Goal: Task Accomplishment & Management: Manage account settings

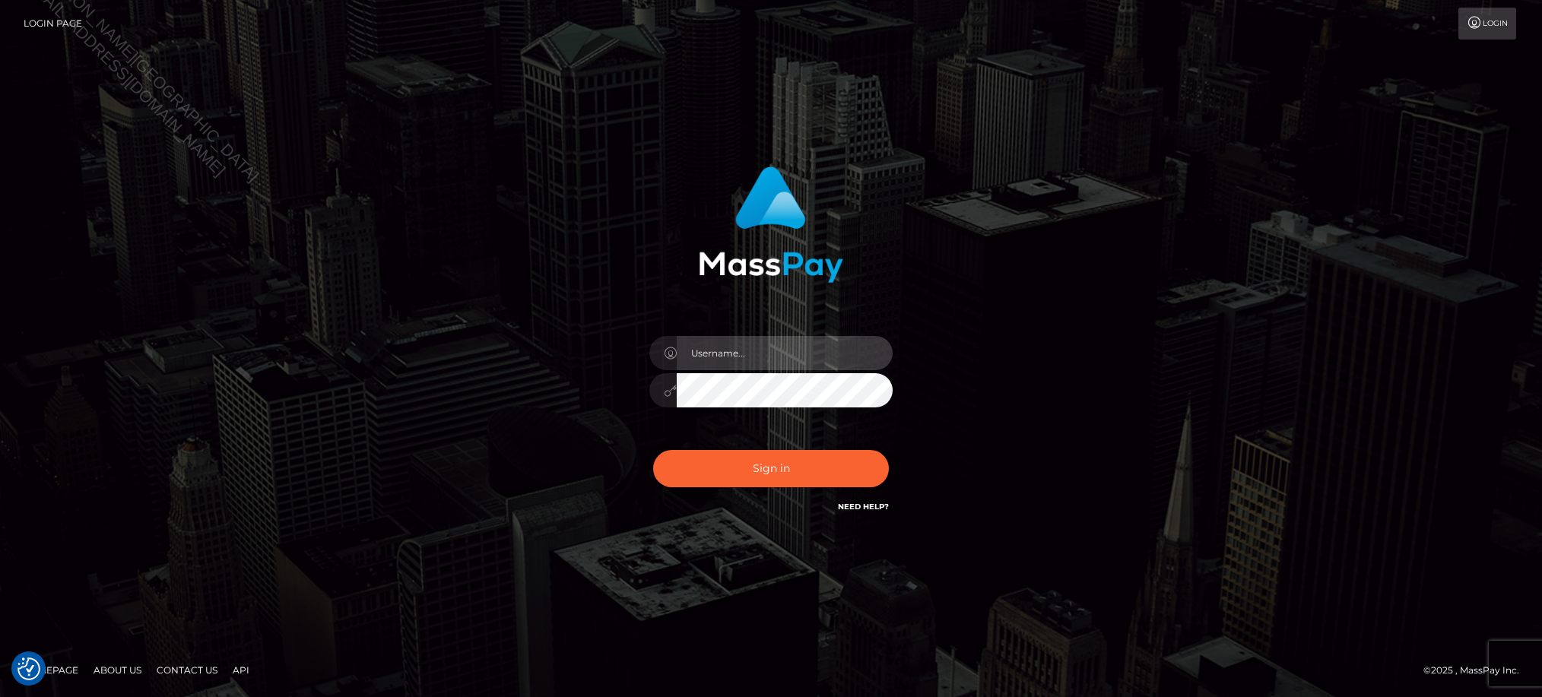
type input "Jiecel"
click at [1111, 598] on div "Jiecel Sign in" at bounding box center [771, 348] width 1542 height 615
click at [764, 462] on button "Sign in" at bounding box center [771, 468] width 236 height 37
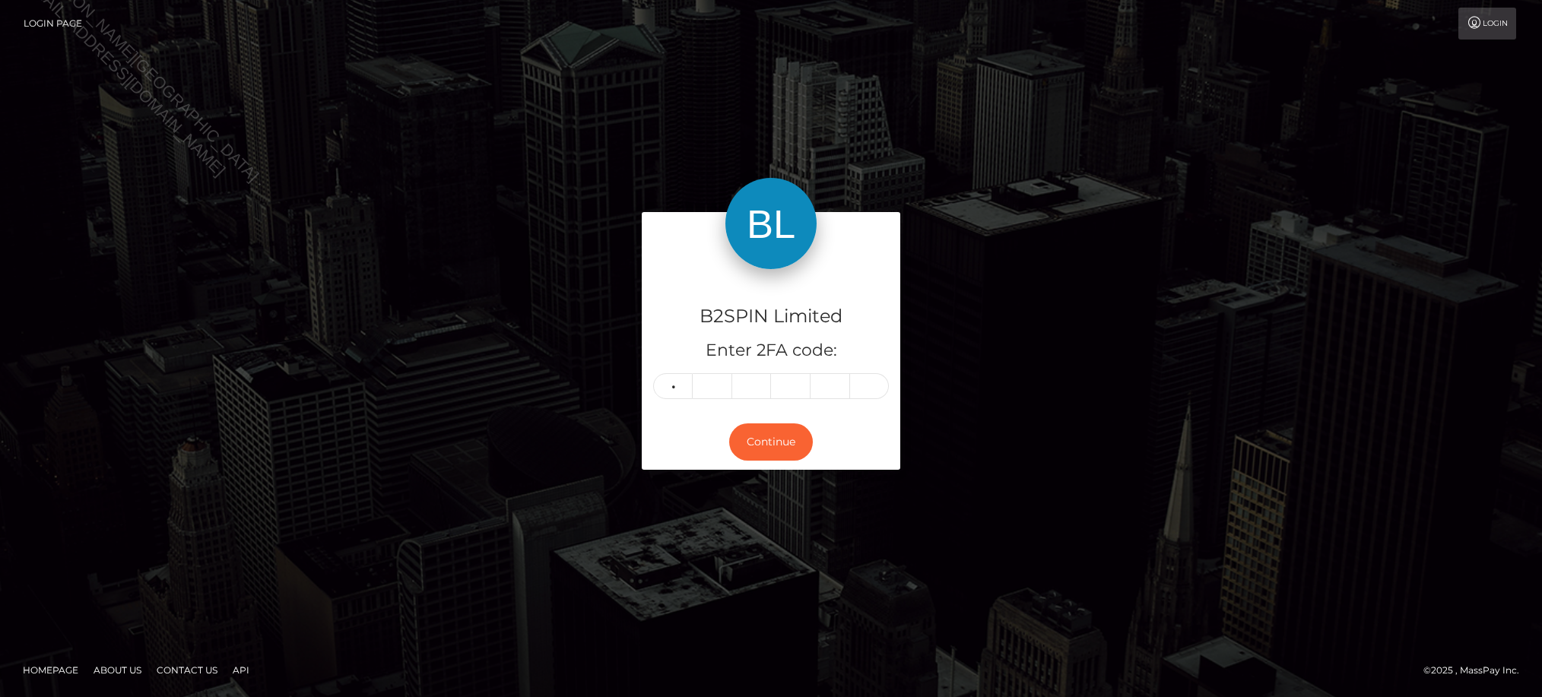
type input "0"
type input "1"
type input "9"
type input "4"
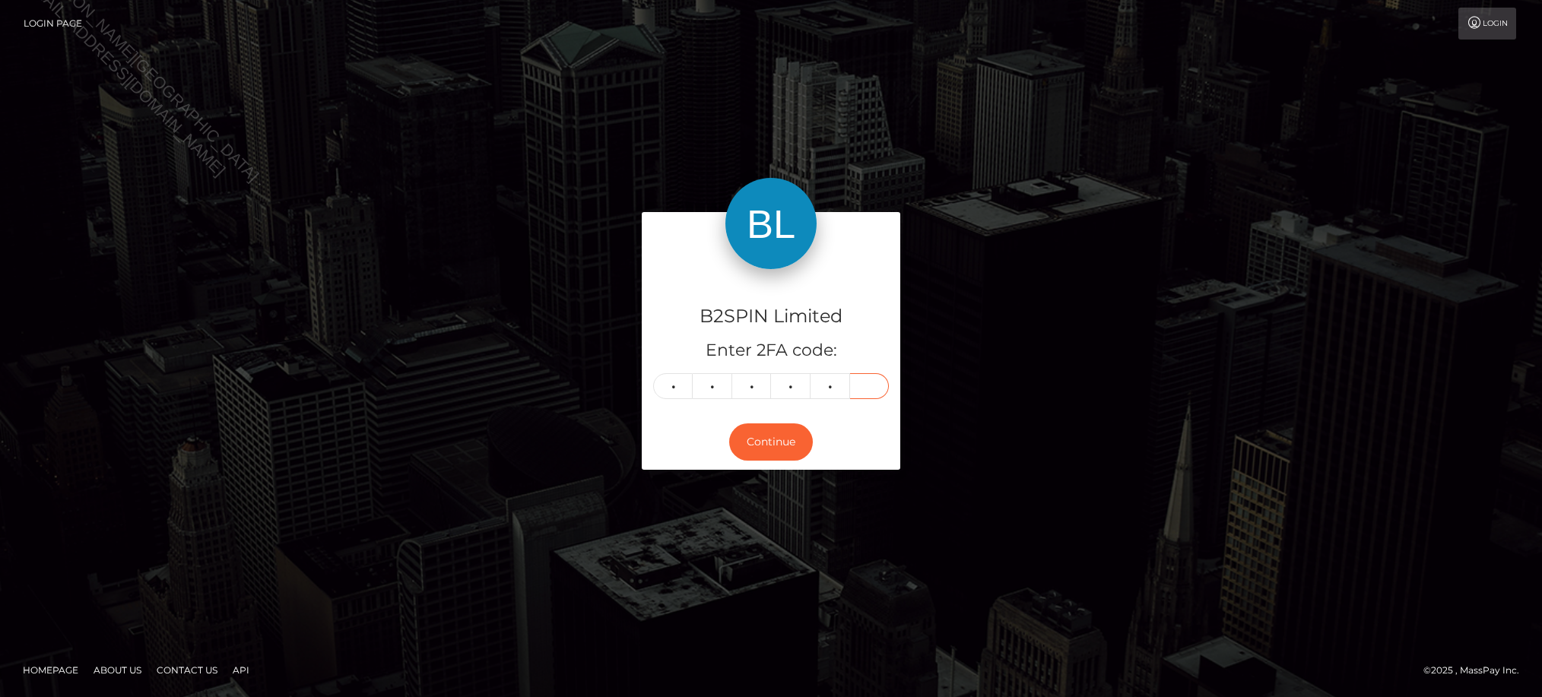
type input "8"
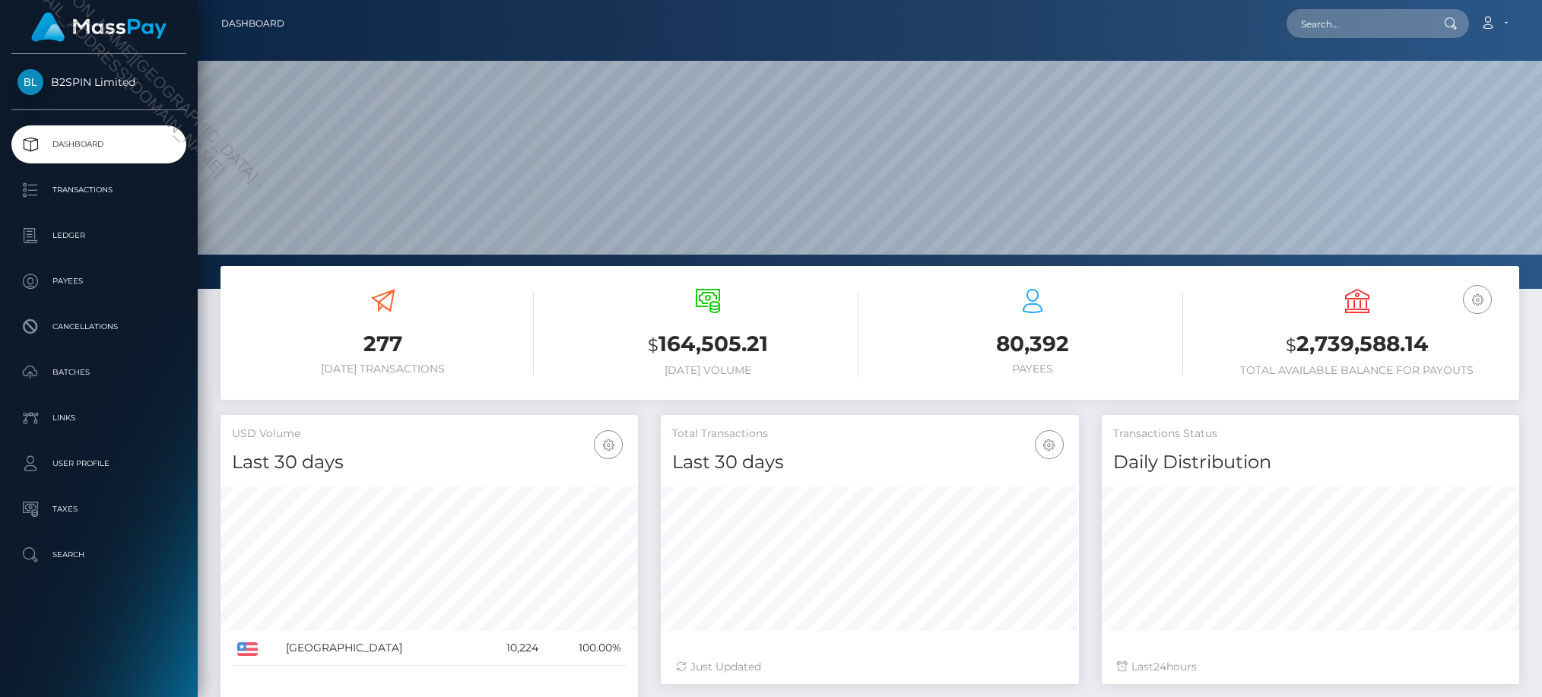
scroll to position [269, 417]
click at [100, 195] on p "Transactions" at bounding box center [98, 190] width 163 height 23
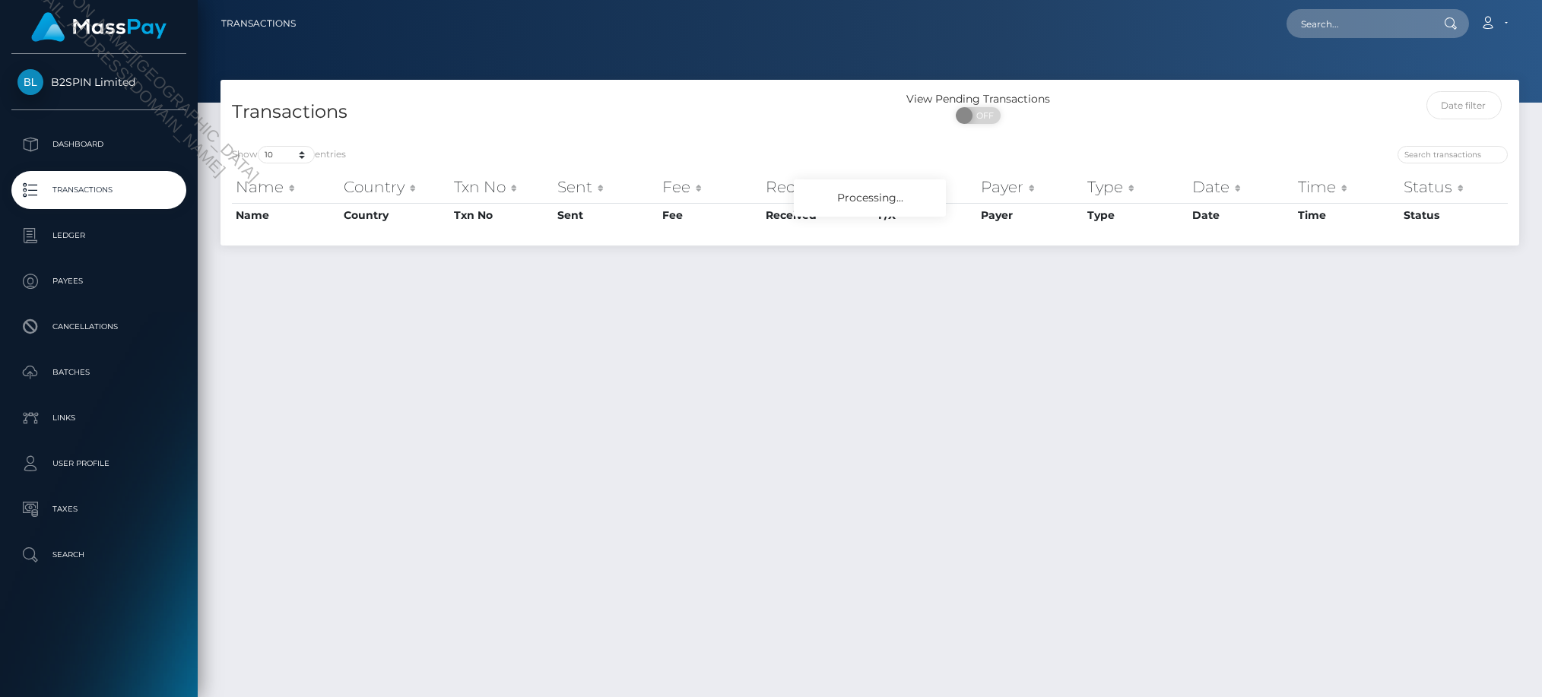
click at [943, 439] on div "Transactions View Pending Transactions ON OFF Show 10 25 50 100 250 500 1,000 3…" at bounding box center [870, 382] width 1344 height 604
click at [269, 151] on select "10 25 50 100 250 500 1,000 3,500" at bounding box center [286, 154] width 57 height 17
select select "3500"
click at [259, 146] on select "10 25 50 100 250 500 1,000 3,500" at bounding box center [286, 154] width 57 height 17
click at [988, 117] on span "OFF" at bounding box center [983, 115] width 38 height 17
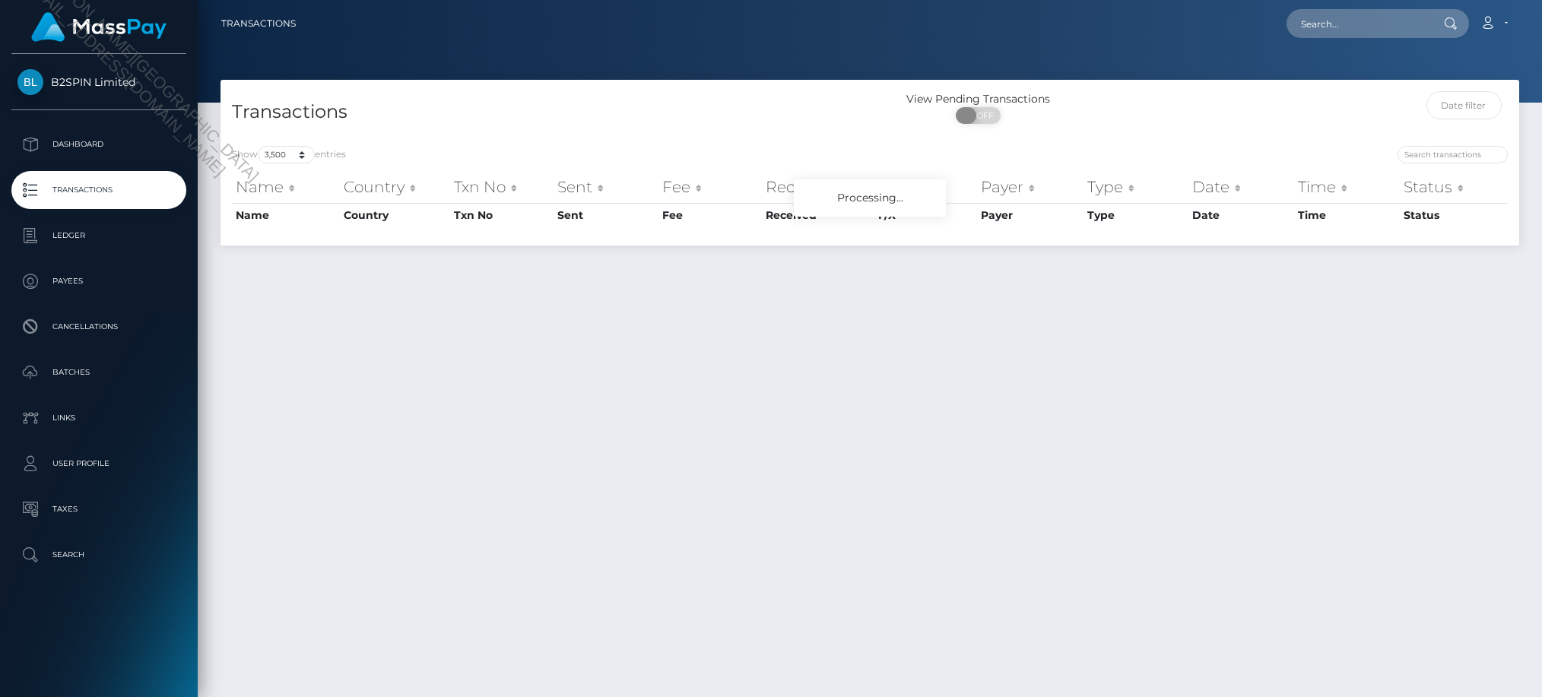
checkbox input "true"
click at [1041, 449] on div "Transactions View Pending Transactions ON OFF Show 10 25 50 100 250 500 1,000 3…" at bounding box center [870, 382] width 1344 height 604
click at [785, 417] on div "Transactions View Pending Transactions ON OFF Show 10 25 50 100 250 500 1,000 3…" at bounding box center [870, 382] width 1344 height 604
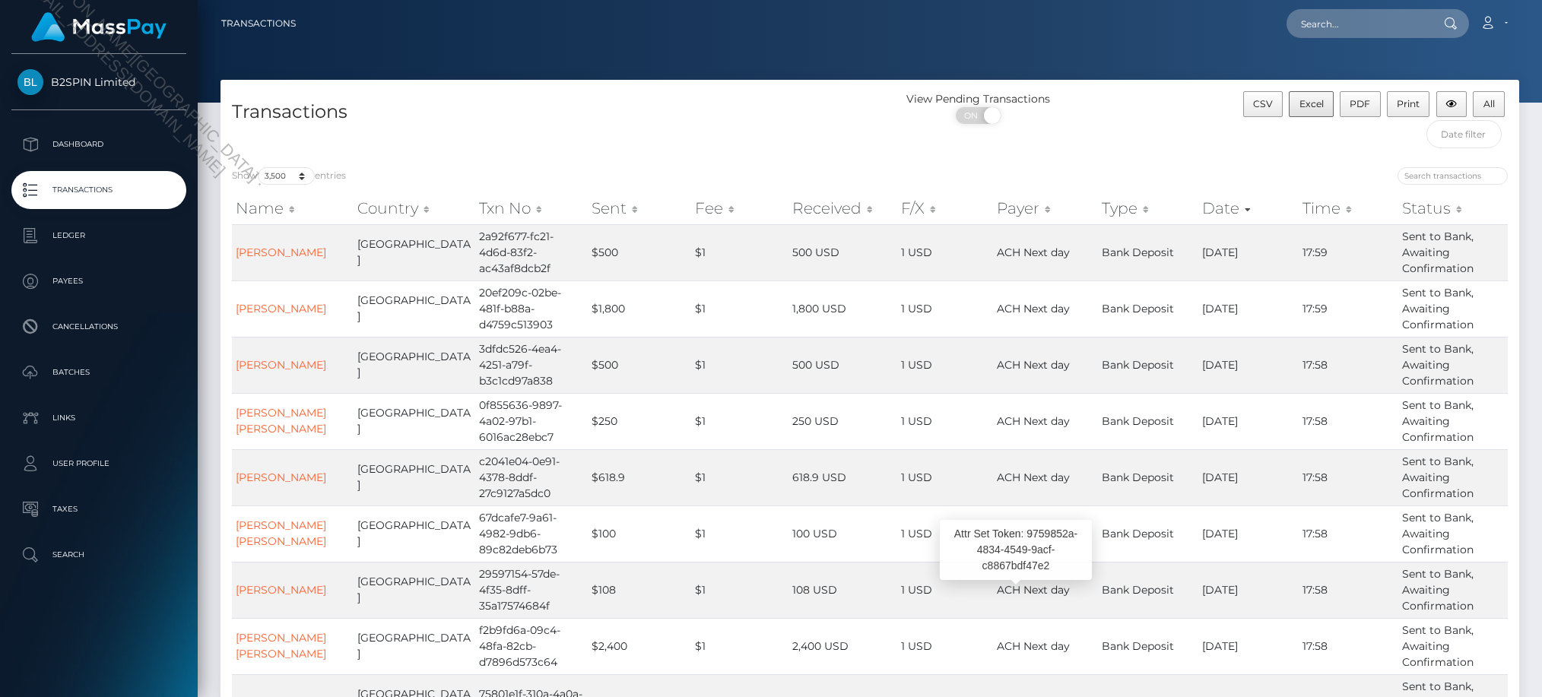
click at [171, 634] on div "B2SPIN Limited Dashboard Transactions Ledger Payees Cancellations Batches" at bounding box center [99, 374] width 198 height 640
click at [1305, 104] on span "Excel" at bounding box center [1311, 103] width 24 height 11
